Goal: Task Accomplishment & Management: Complete application form

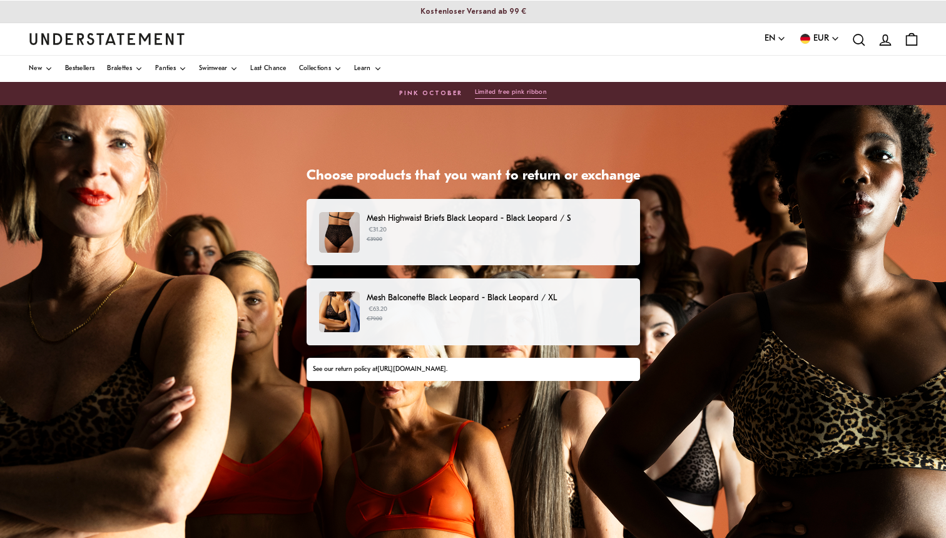
click at [491, 309] on p "€63.20 €79.00" at bounding box center [497, 314] width 260 height 19
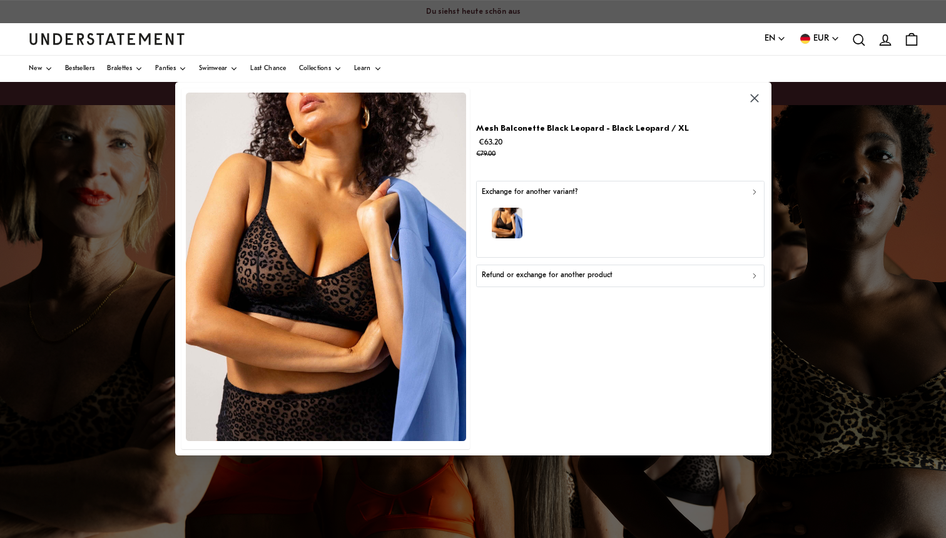
click at [606, 221] on div "button" at bounding box center [620, 225] width 277 height 54
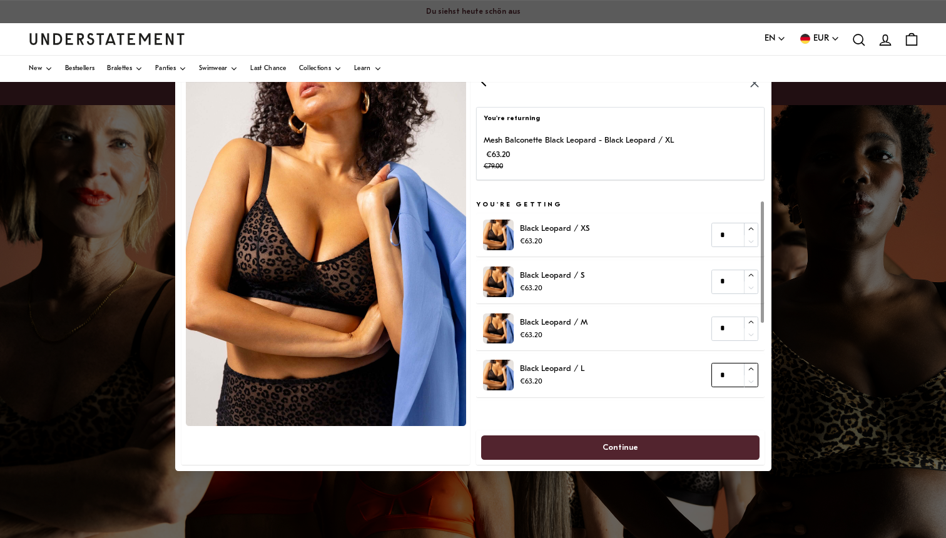
click at [747, 367] on button "button" at bounding box center [751, 370] width 14 height 12
type input "*"
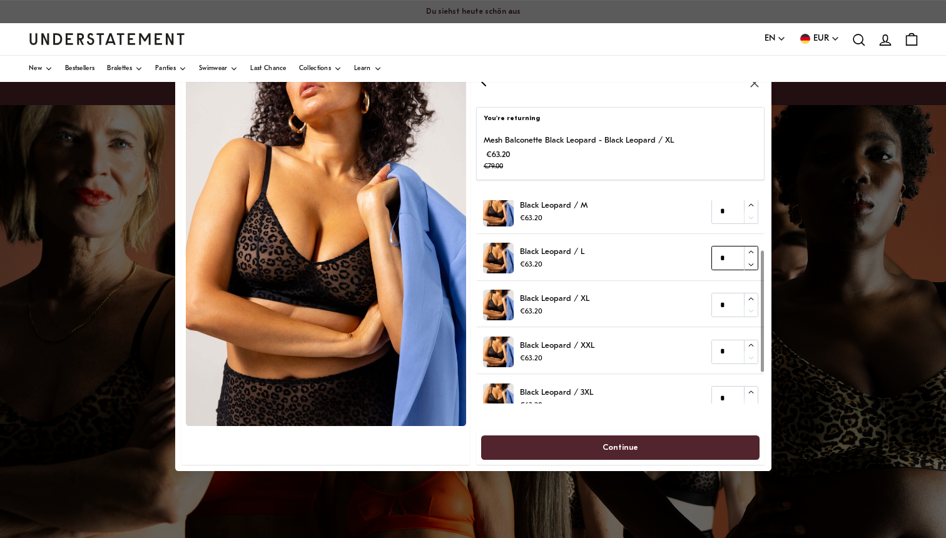
scroll to position [134, 0]
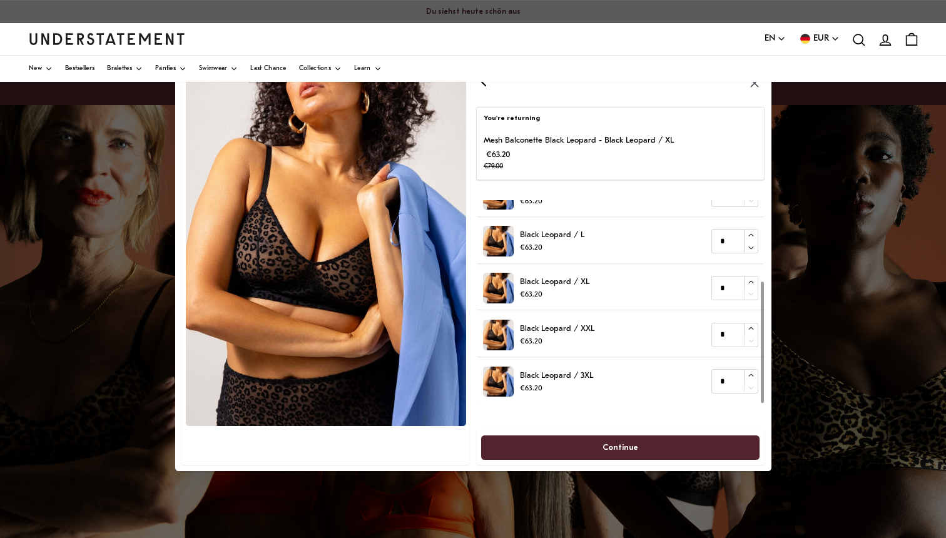
click at [628, 441] on span "Continue" at bounding box center [621, 447] width 36 height 23
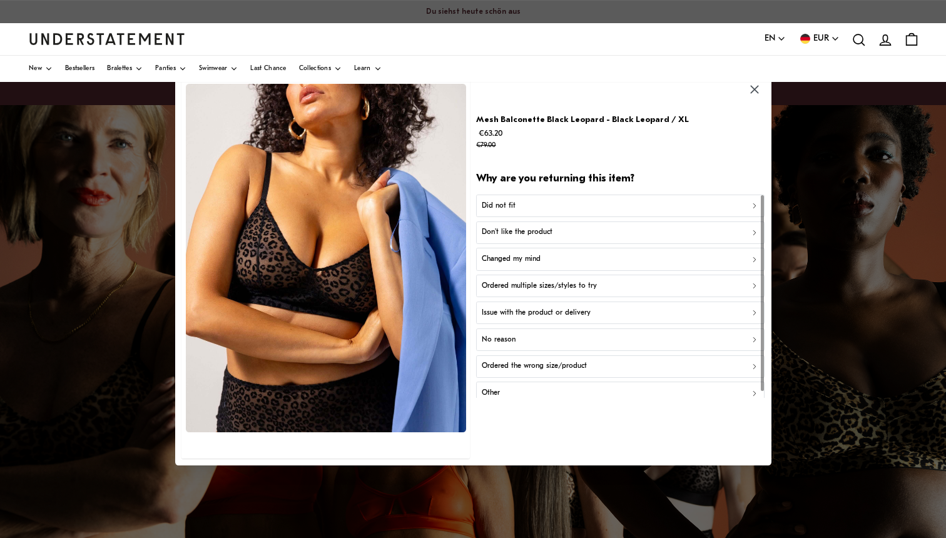
click at [626, 205] on div "Did not fit" at bounding box center [620, 206] width 277 height 12
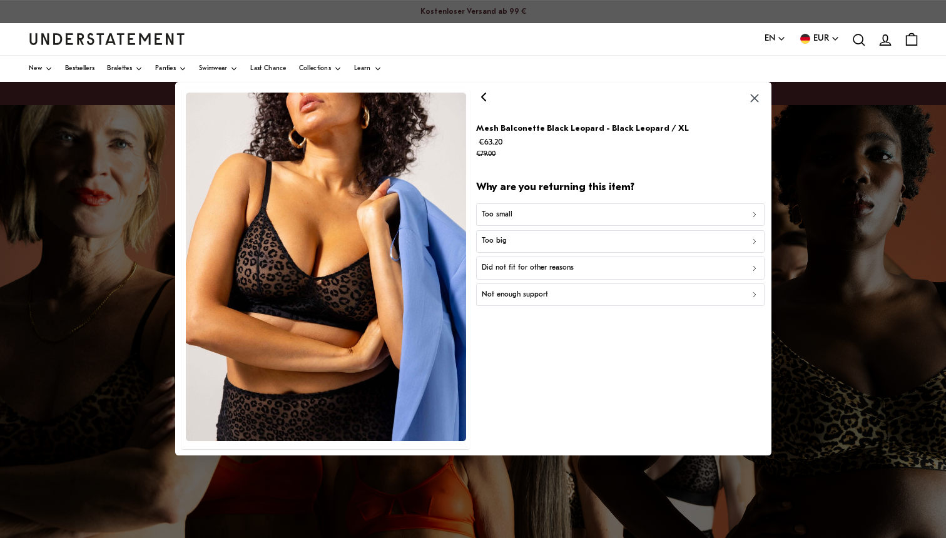
click at [610, 237] on div "Too big" at bounding box center [620, 242] width 277 height 12
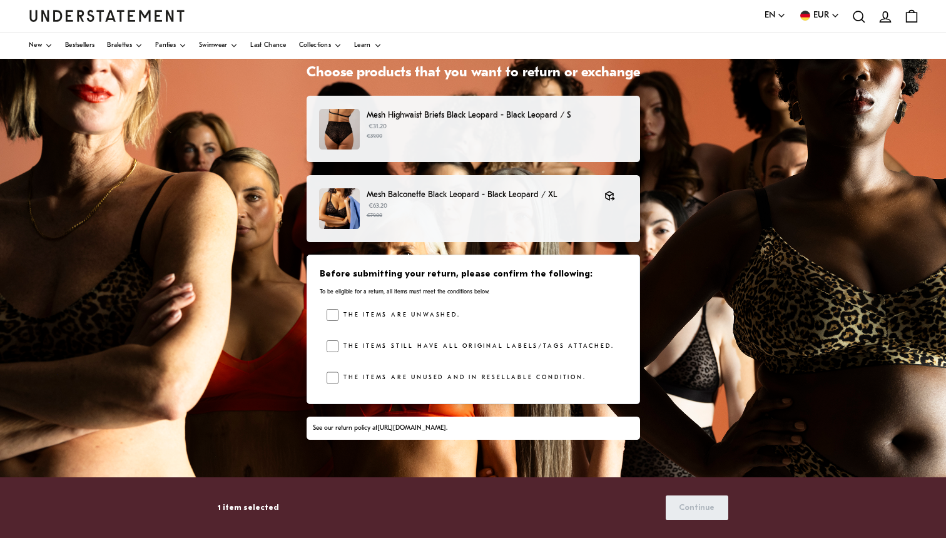
scroll to position [105, 0]
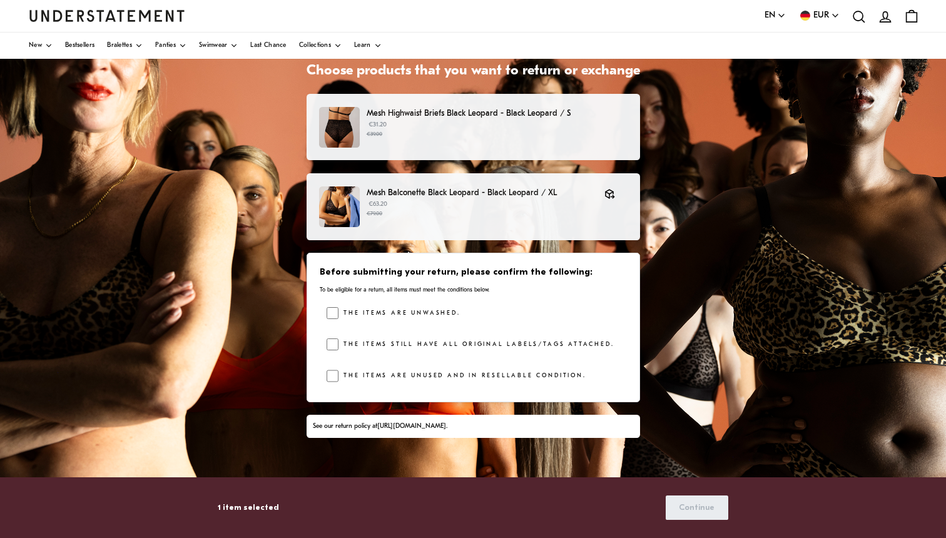
click at [395, 311] on label "The items are unwashed." at bounding box center [399, 313] width 121 height 13
click at [406, 343] on label "The items still have all original labels/tags attached." at bounding box center [476, 345] width 275 height 13
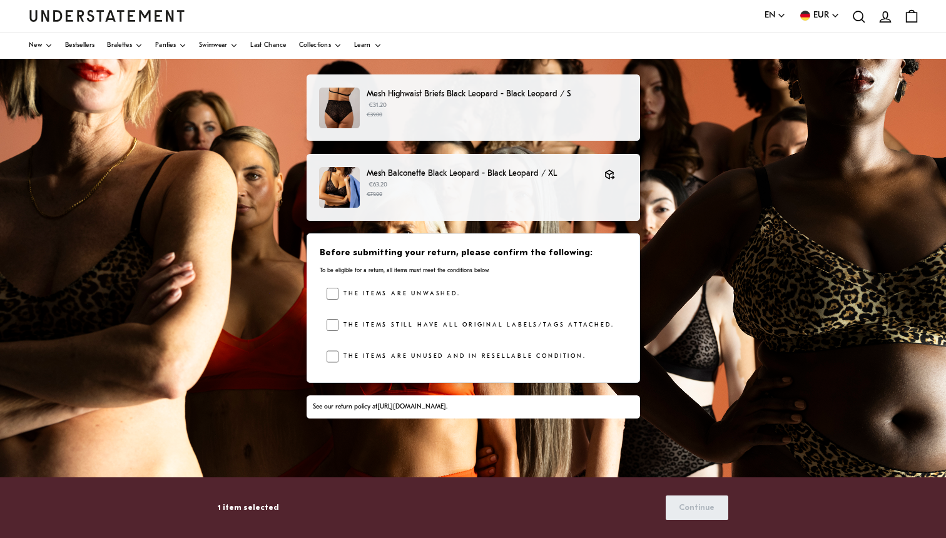
scroll to position [128, 0]
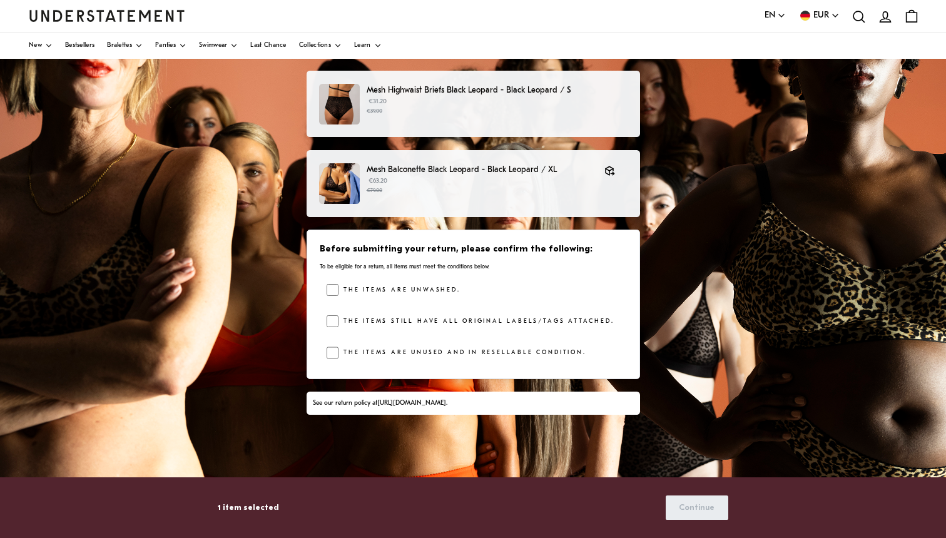
click at [444, 355] on label "The items are unused and in resellable condition." at bounding box center [462, 353] width 247 height 13
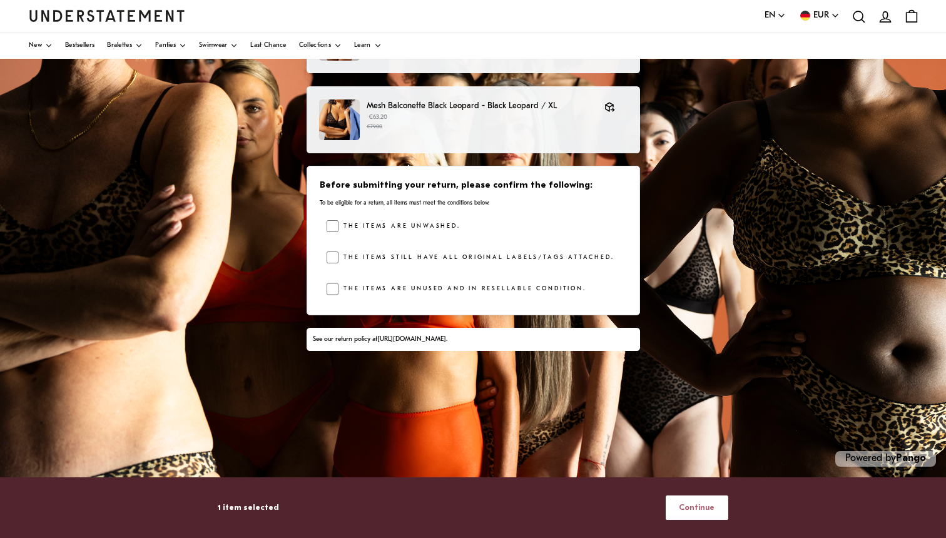
scroll to position [193, 0]
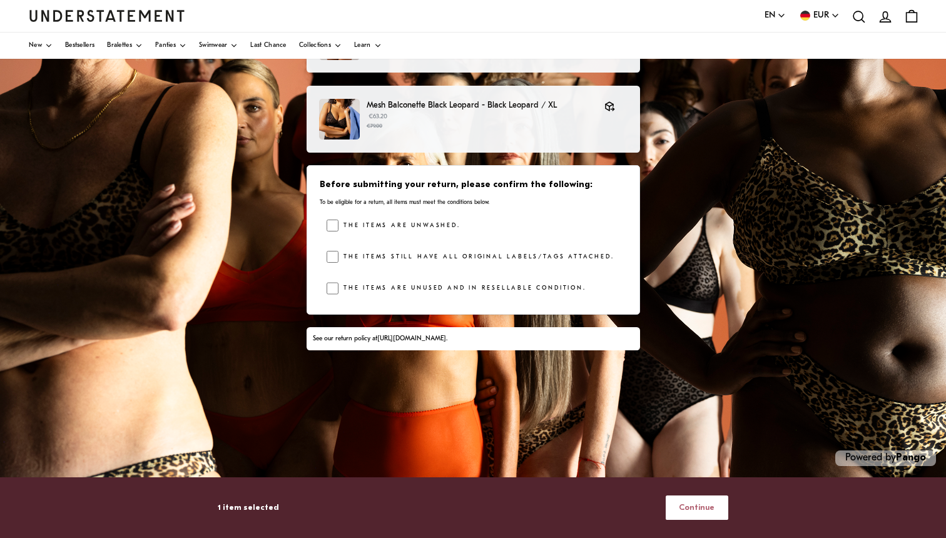
click at [695, 502] on span "Continue" at bounding box center [697, 507] width 36 height 23
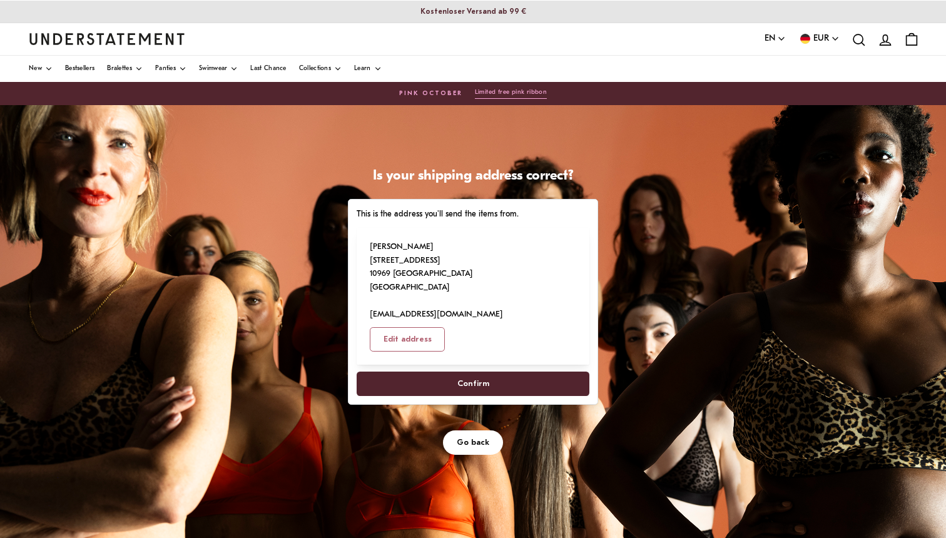
click at [491, 372] on span "Confirm" at bounding box center [473, 383] width 205 height 23
select select "**"
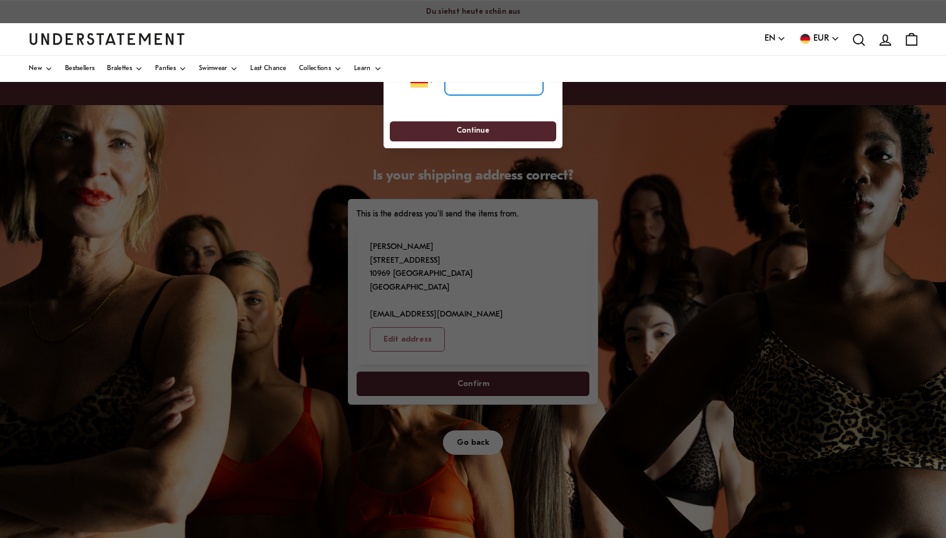
click at [530, 89] on input "tel" at bounding box center [494, 82] width 98 height 28
type input "**********"
click at [512, 132] on span "Continue" at bounding box center [472, 131] width 143 height 19
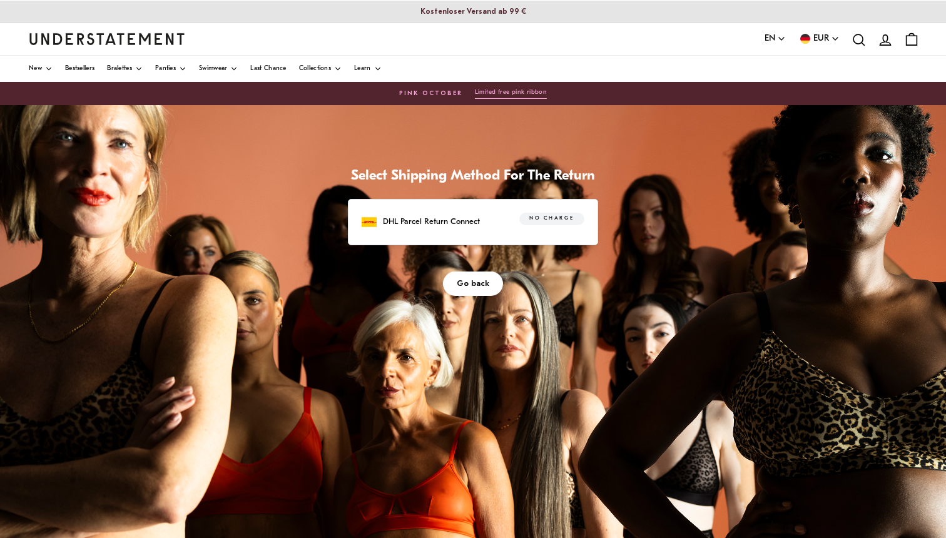
click at [470, 236] on div "DHL Parcel Return Connect No charge" at bounding box center [473, 222] width 250 height 46
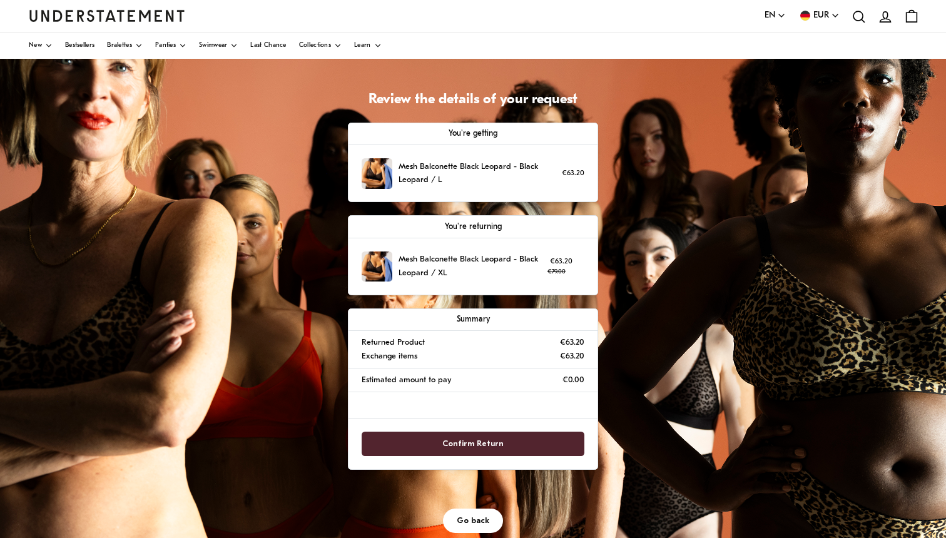
scroll to position [80, 0]
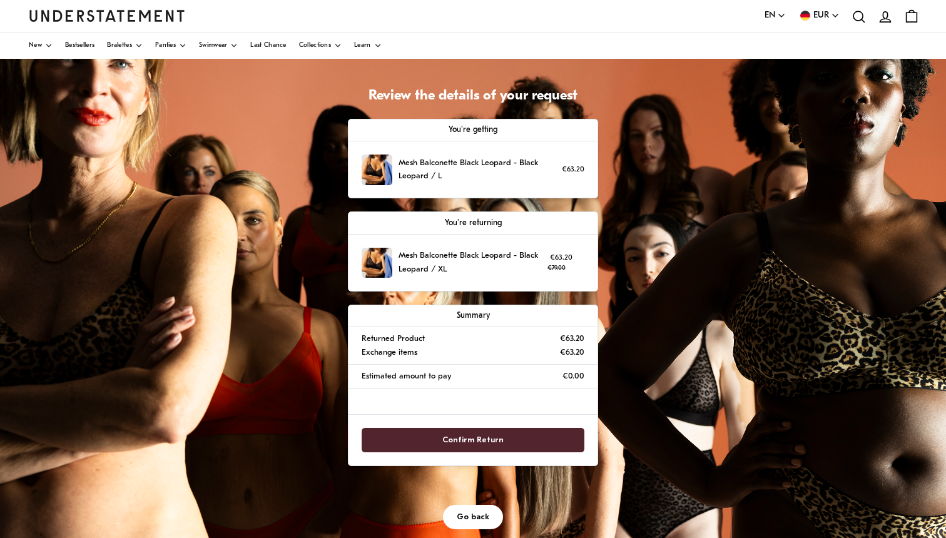
click at [524, 448] on span "Confirm Return" at bounding box center [474, 440] width 196 height 23
